Goal: Information Seeking & Learning: Learn about a topic

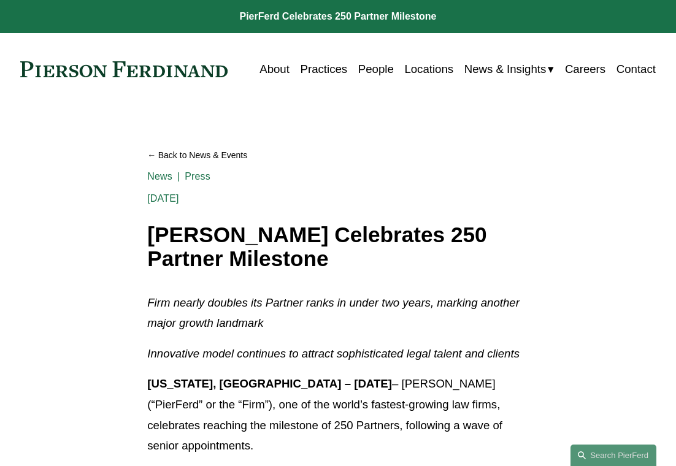
click at [375, 75] on link "People" at bounding box center [376, 69] width 36 height 23
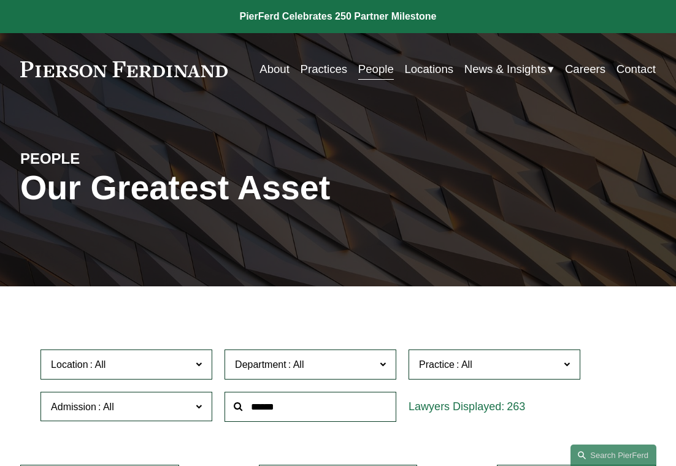
click at [0, 0] on span "News" at bounding box center [0, 0] width 0 height 0
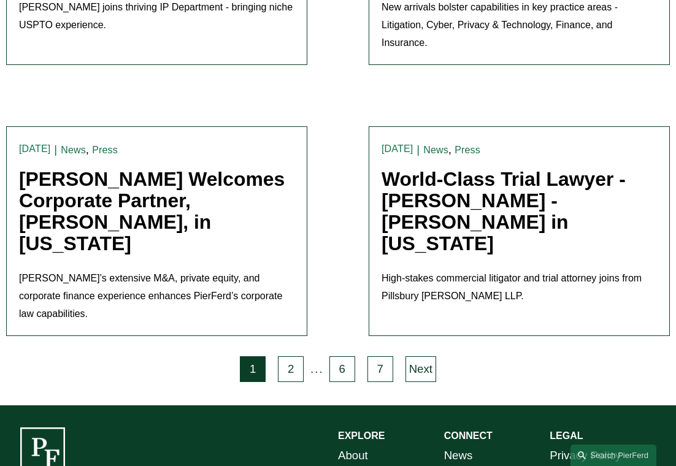
scroll to position [2707, 0]
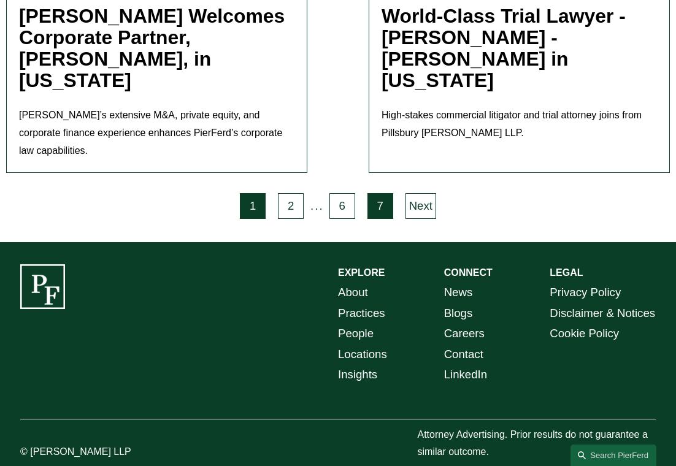
click at [379, 193] on link "7" at bounding box center [380, 206] width 26 height 26
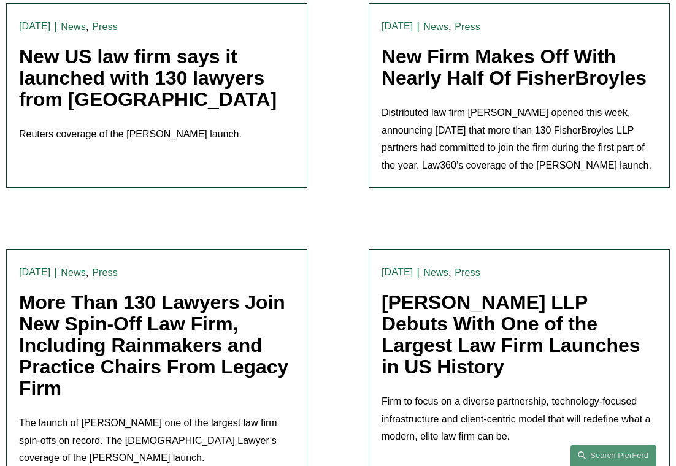
scroll to position [1555, 0]
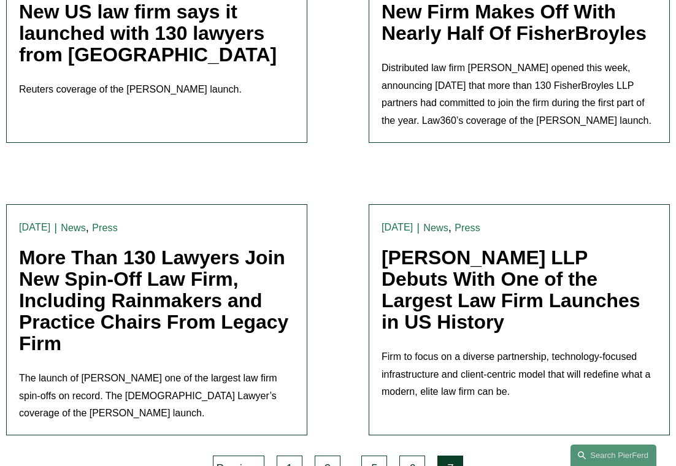
click at [228, 266] on link "More Than 130 Lawyers Join New Spin-Off Law Firm, Including Rainmakers and Prac…" at bounding box center [153, 301] width 269 height 108
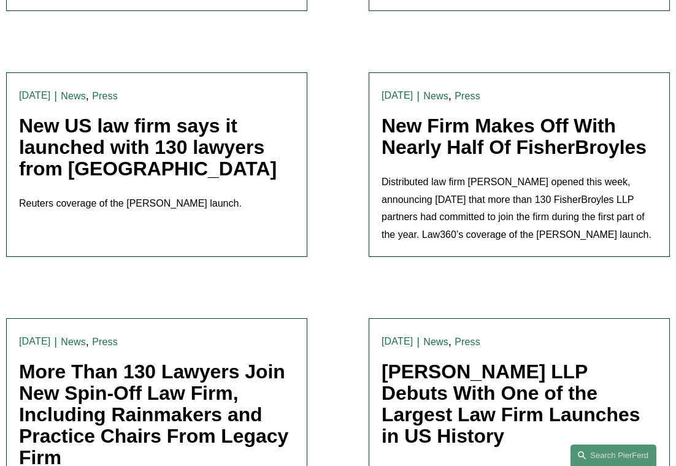
scroll to position [1428, 0]
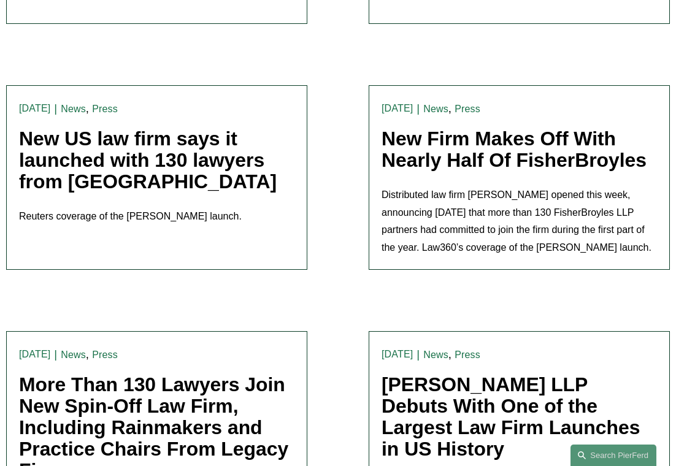
click at [479, 128] on link "New Firm Makes Off With Nearly Half Of FisherBroyles" at bounding box center [514, 150] width 265 height 44
click at [109, 144] on link "New US law firm says it launched with 130 lawyers from FisherBroyles" at bounding box center [148, 160] width 258 height 65
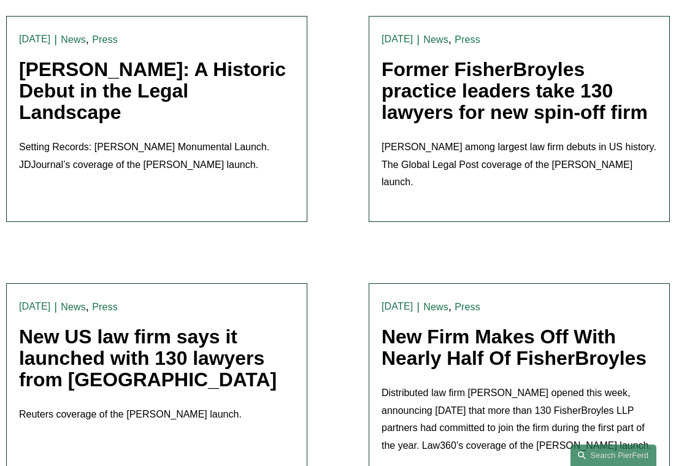
scroll to position [1196, 0]
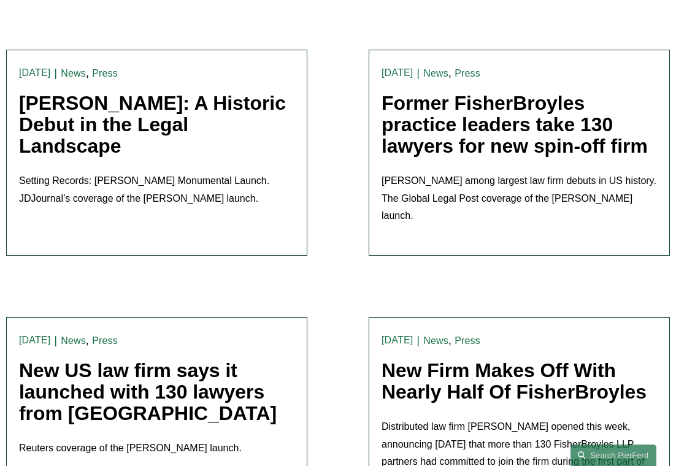
click at [163, 92] on link "Pierson Ferdinand: A Historic Debut in the Legal Landscape" at bounding box center [152, 124] width 267 height 65
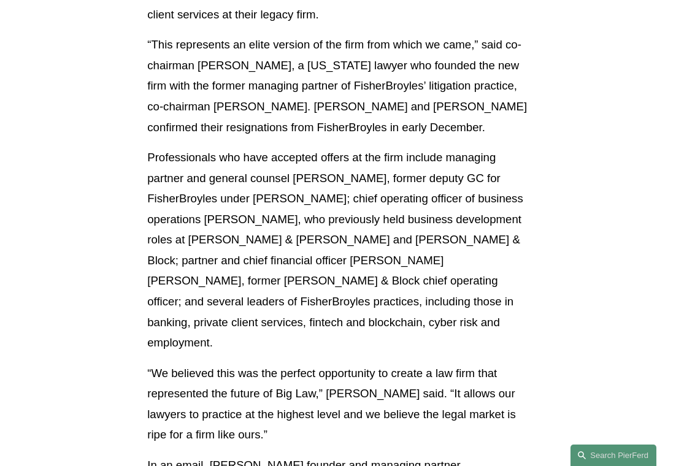
scroll to position [724, 0]
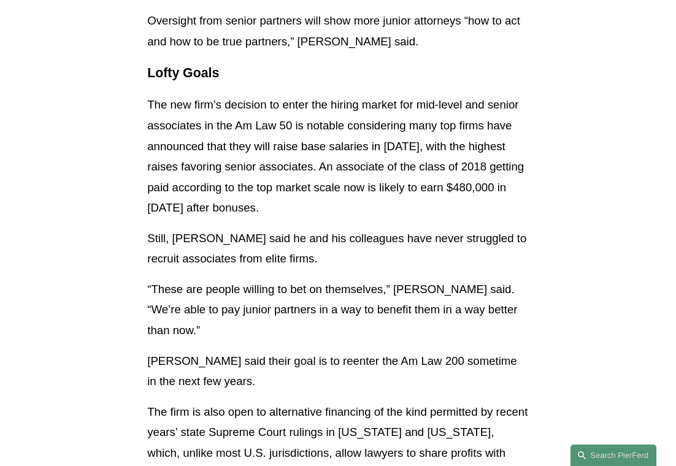
scroll to position [3633, 0]
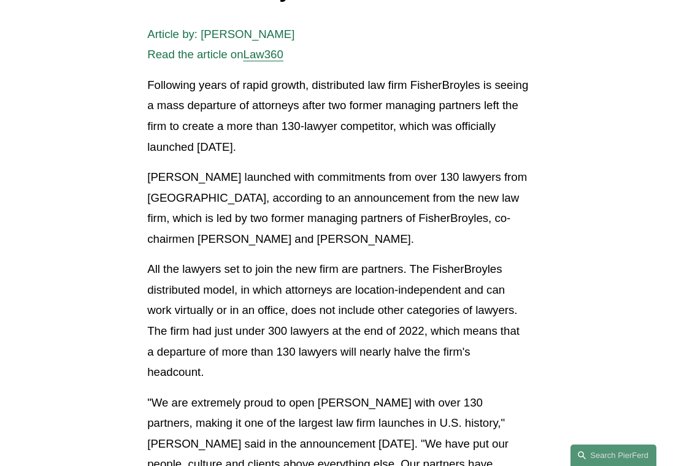
scroll to position [452, 0]
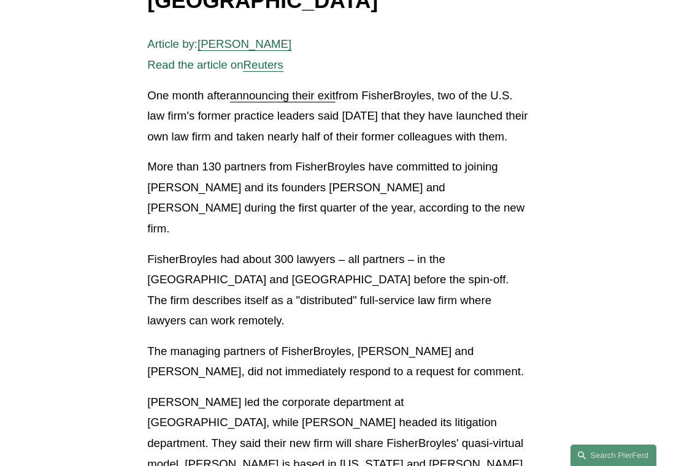
scroll to position [326, 0]
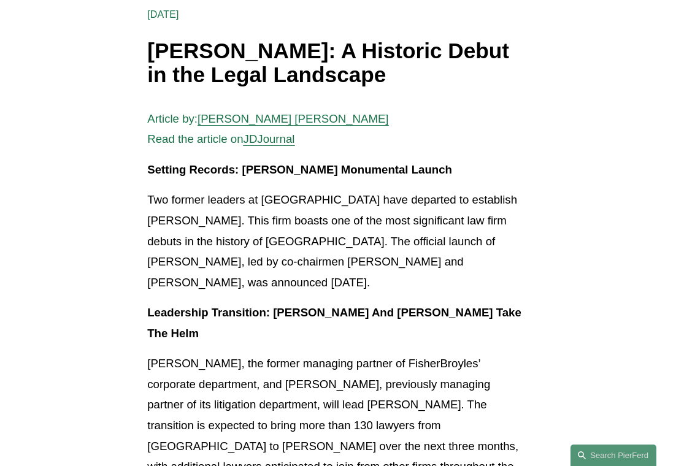
scroll to position [218, 0]
